Goal: Information Seeking & Learning: Learn about a topic

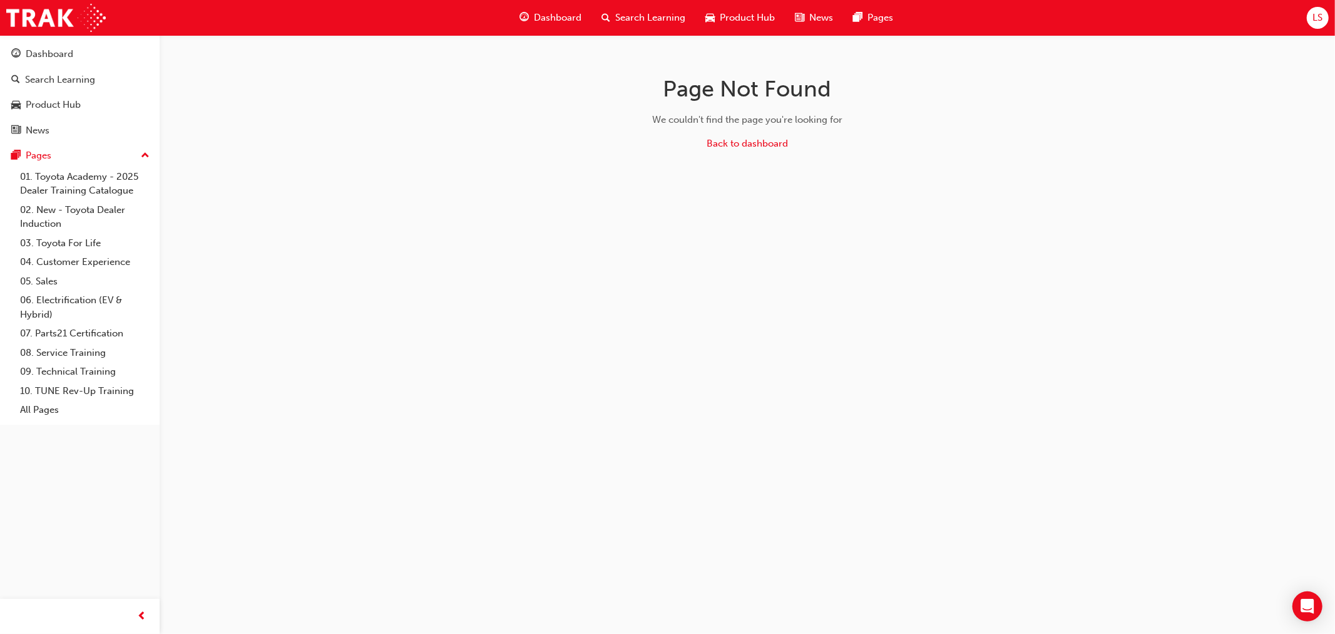
click at [1317, 16] on span "LS" at bounding box center [1318, 18] width 10 height 14
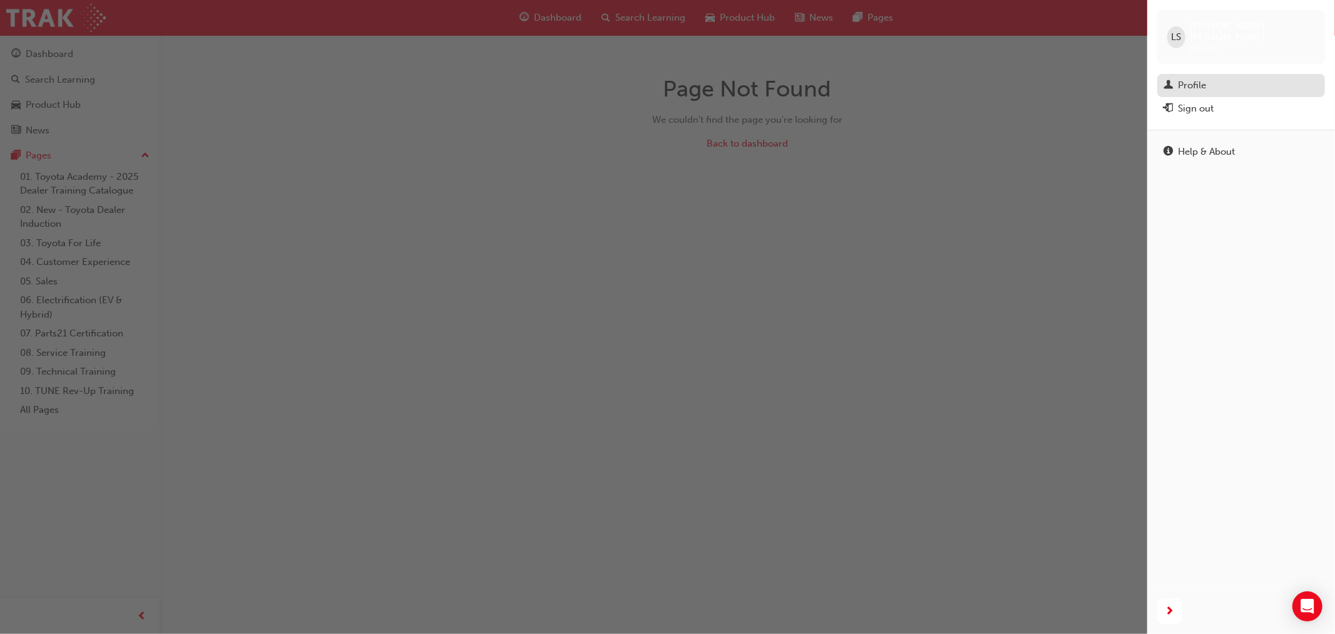
click at [1196, 78] on div "Profile" at bounding box center [1192, 85] width 28 height 14
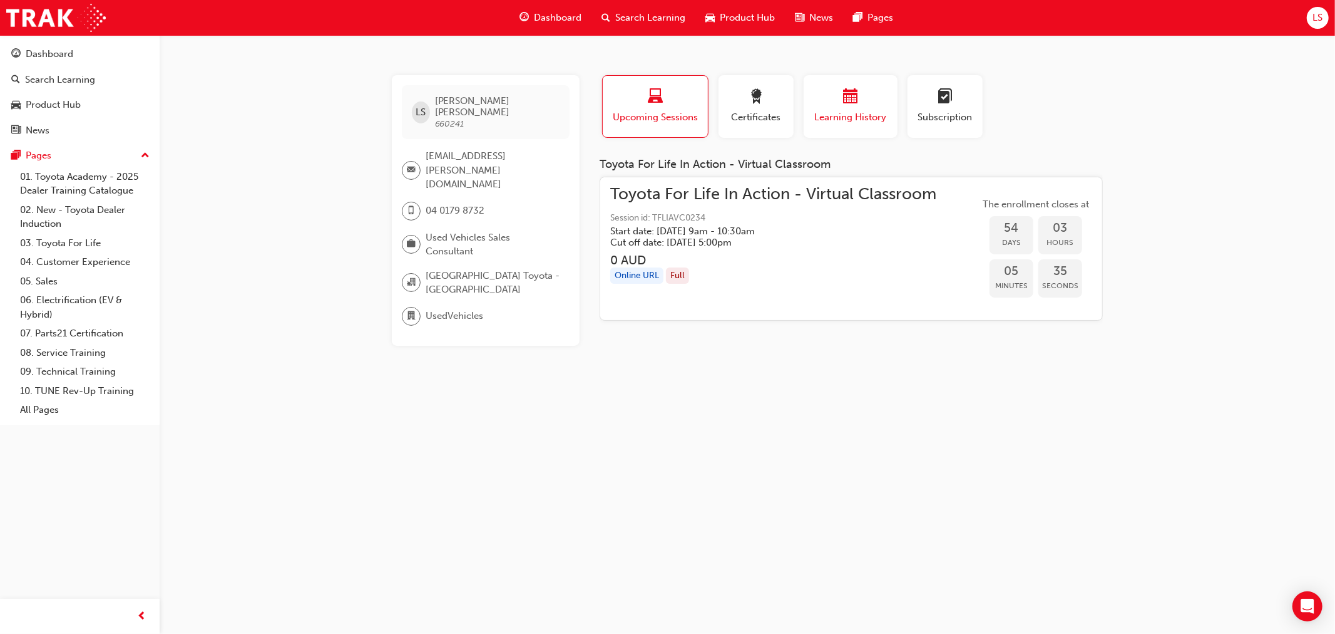
click at [818, 132] on button "Learning History" at bounding box center [851, 106] width 94 height 63
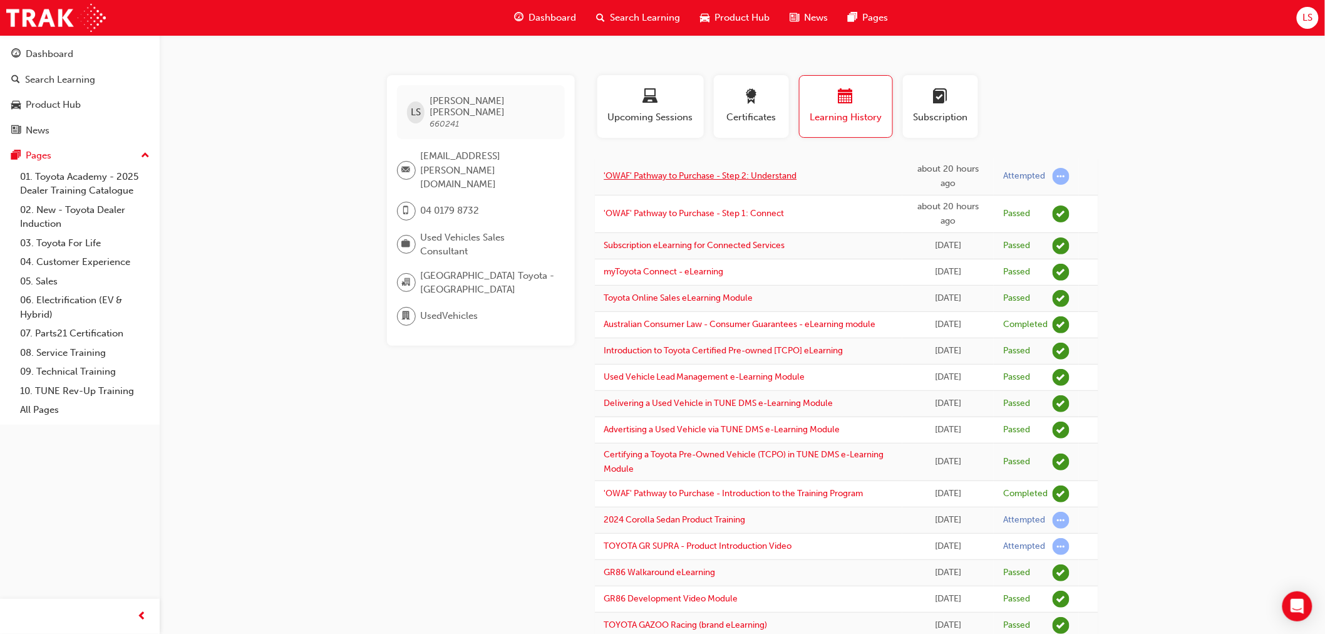
click at [768, 178] on link "'OWAF' Pathway to Purchase - Step 2: Understand" at bounding box center [700, 175] width 193 height 11
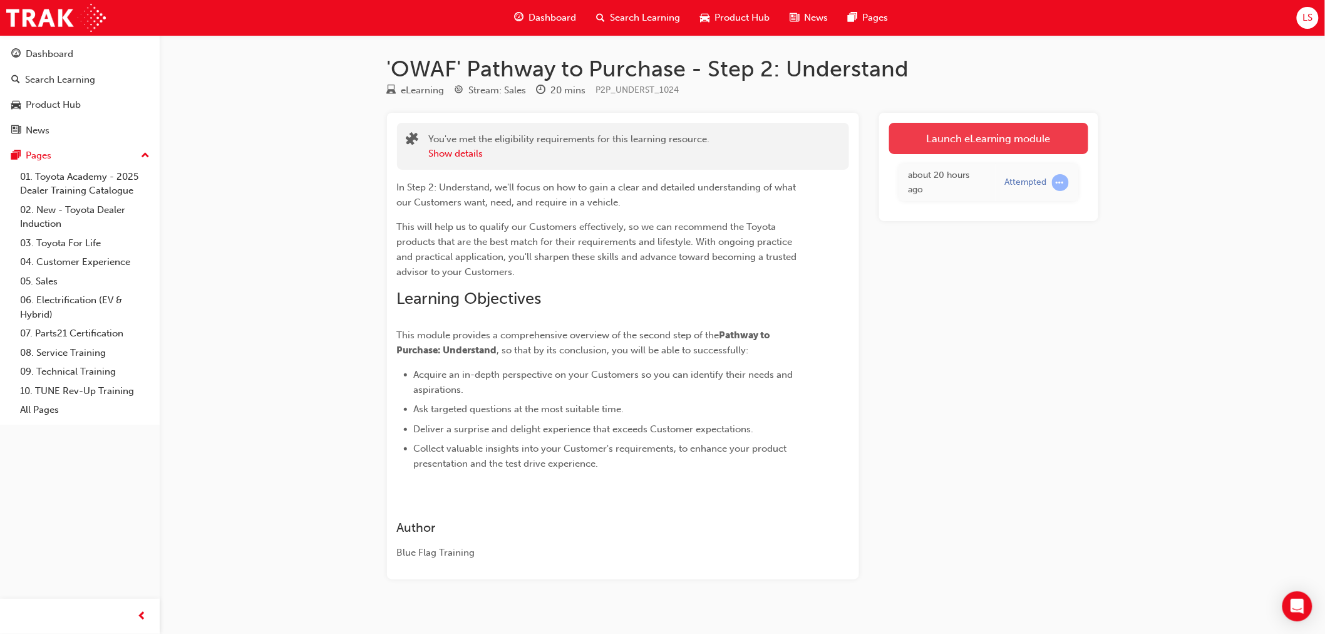
click at [965, 126] on link "Launch eLearning module" at bounding box center [988, 138] width 199 height 31
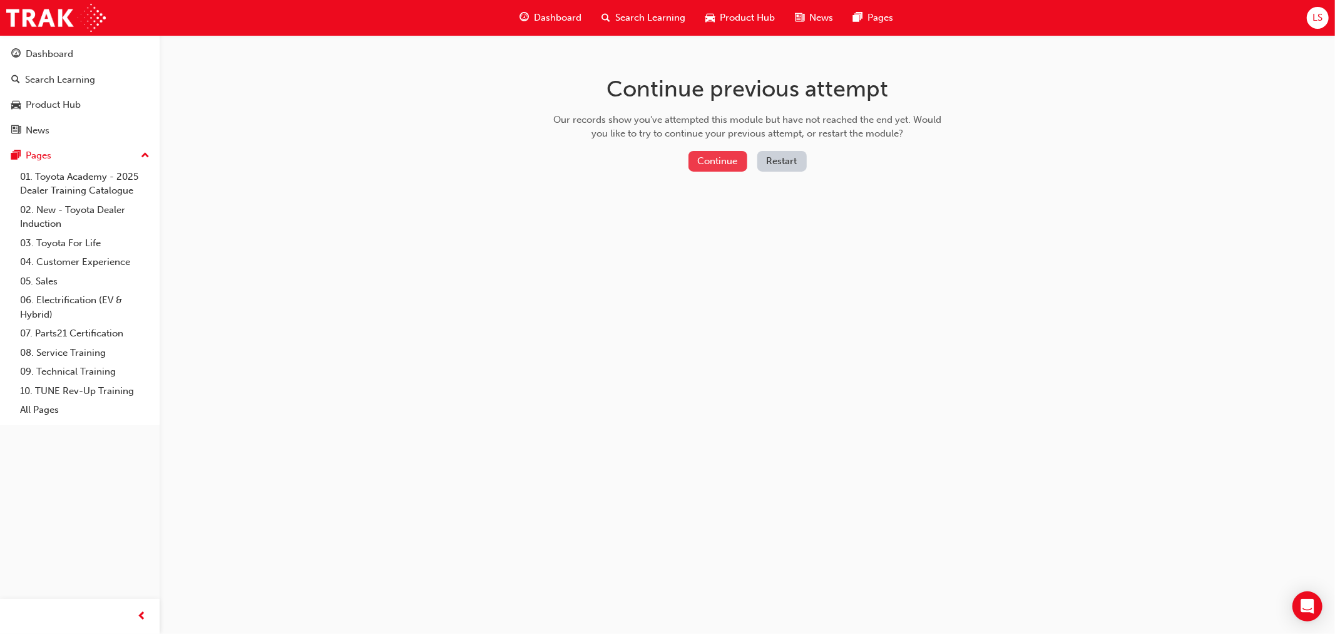
click at [729, 159] on button "Continue" at bounding box center [718, 161] width 59 height 21
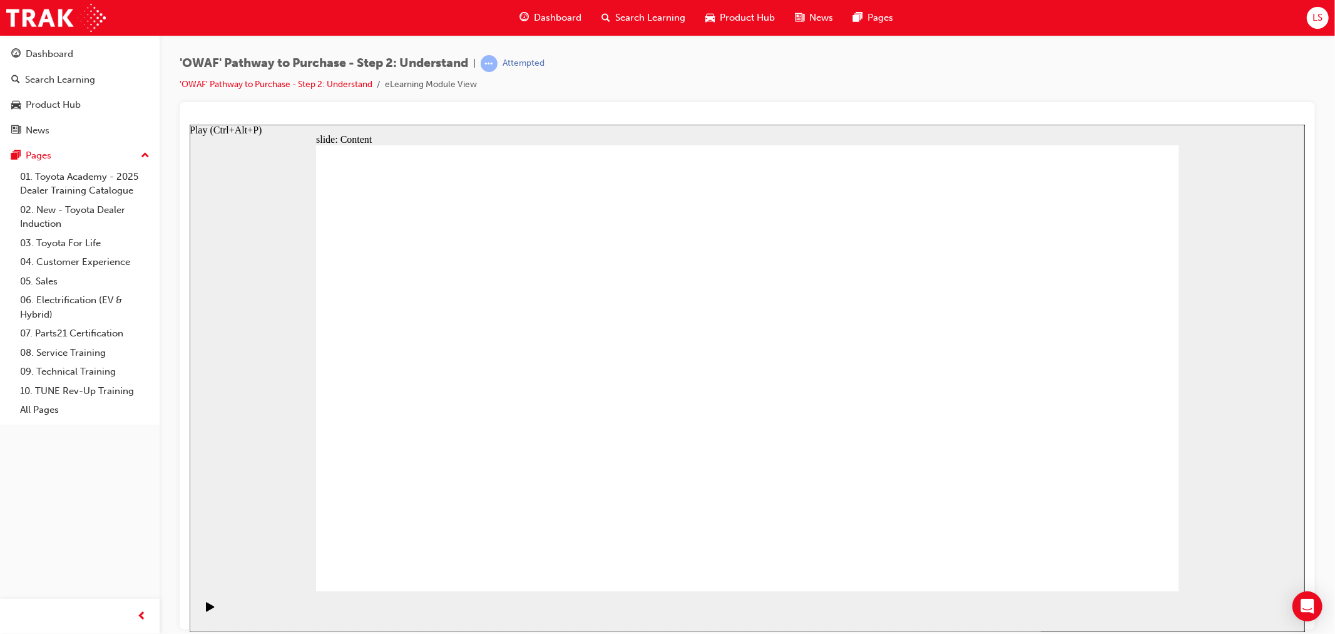
click at [209, 609] on icon "Play (Ctrl+Alt+P)" at bounding box center [209, 606] width 9 height 10
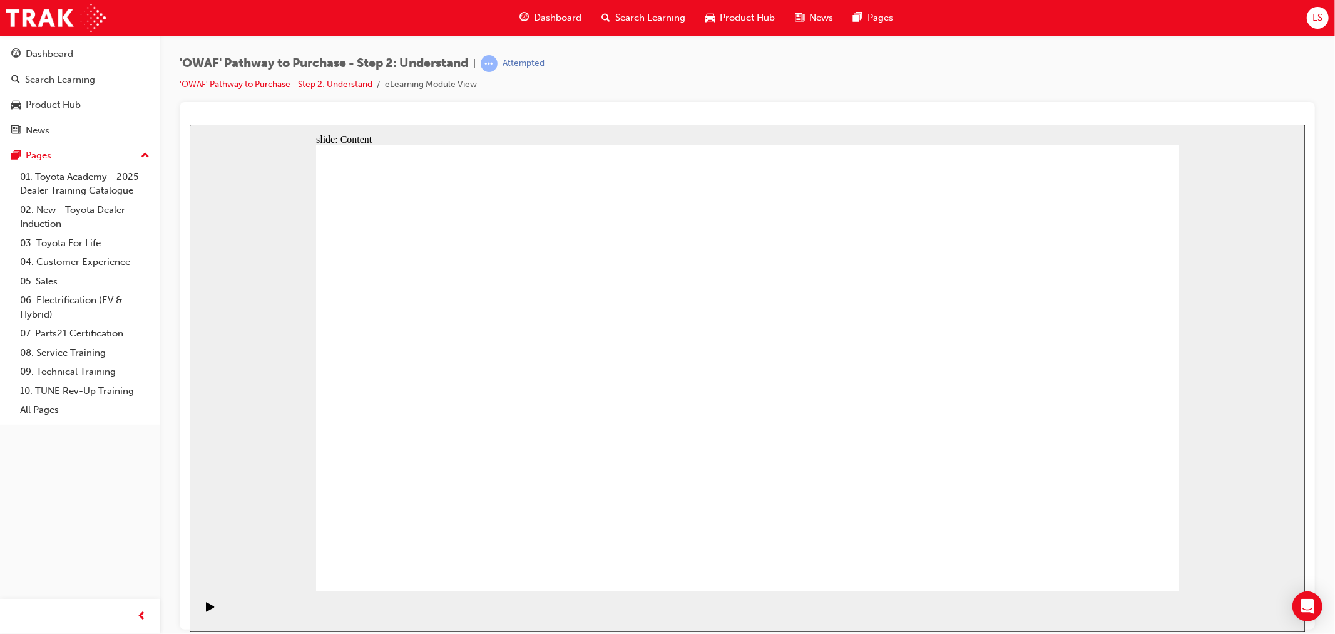
drag, startPoint x: 429, startPoint y: 552, endPoint x: 423, endPoint y: 559, distance: 8.9
